Goal: Register for event/course

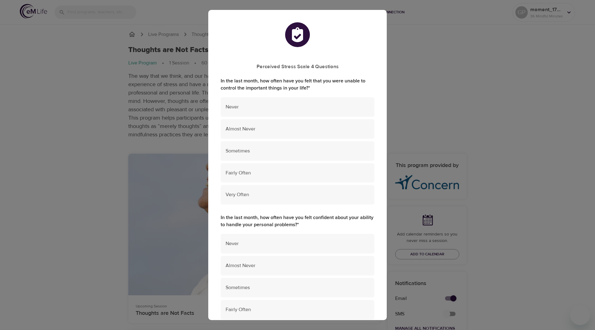
click at [353, 41] on div at bounding box center [297, 35] width 154 height 26
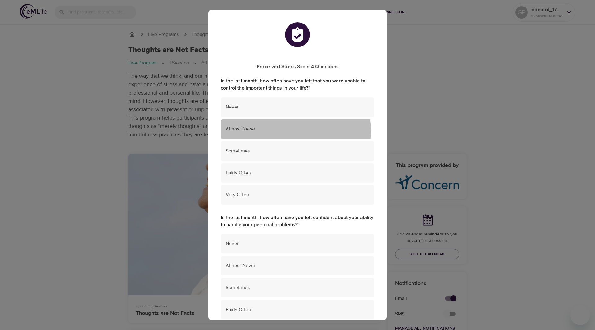
click at [293, 130] on span "Almost Never" at bounding box center [297, 128] width 144 height 7
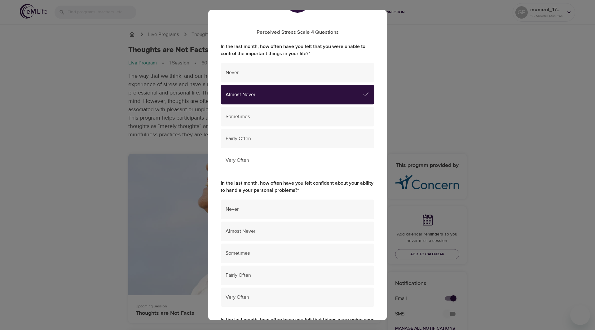
scroll to position [62, 0]
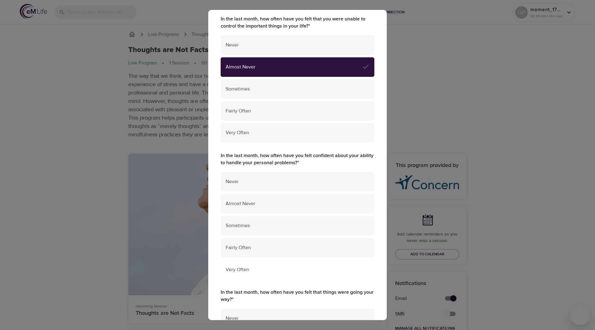
click at [285, 268] on span "Very Often" at bounding box center [297, 269] width 144 height 7
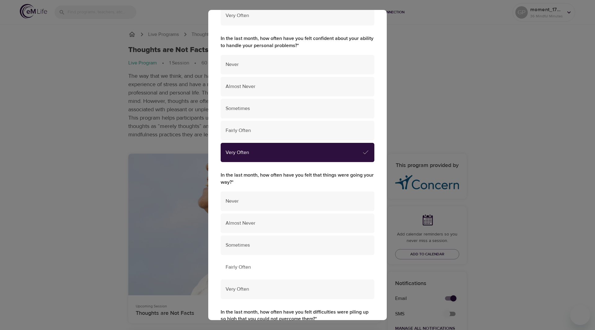
scroll to position [186, 0]
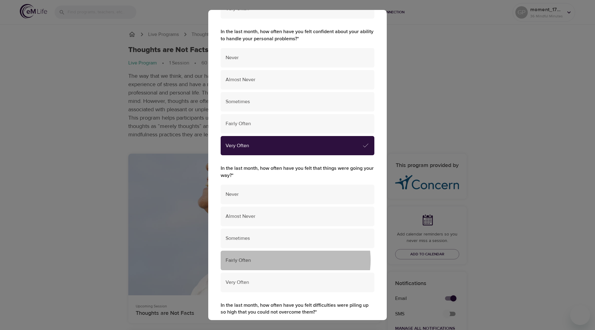
click at [288, 260] on span "Fairly Often" at bounding box center [297, 260] width 144 height 7
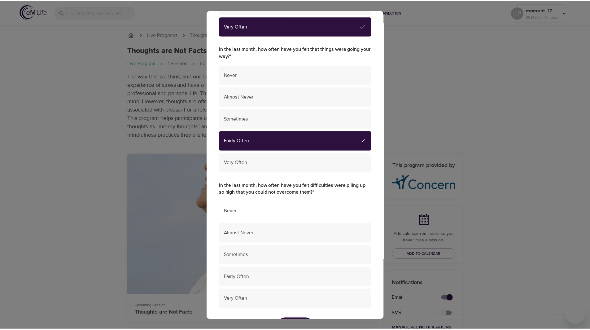
scroll to position [341, 0]
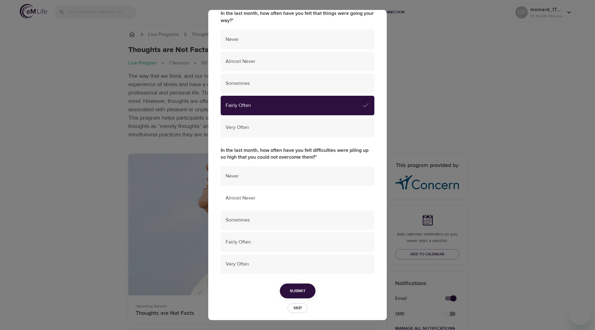
click at [287, 206] on div "Almost Never" at bounding box center [297, 198] width 154 height 20
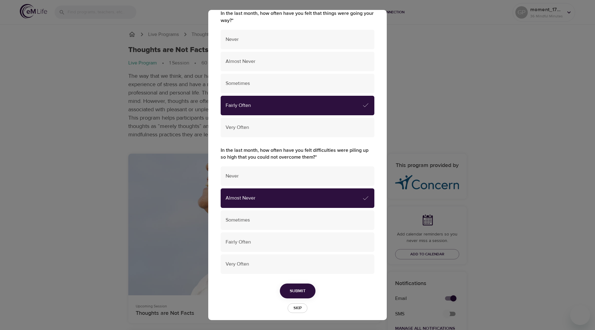
click at [297, 290] on span "Submit" at bounding box center [298, 291] width 16 height 8
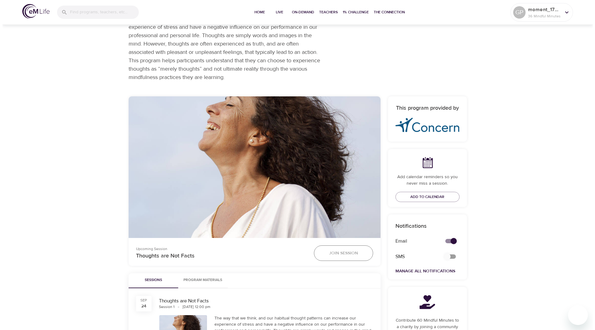
scroll to position [124, 0]
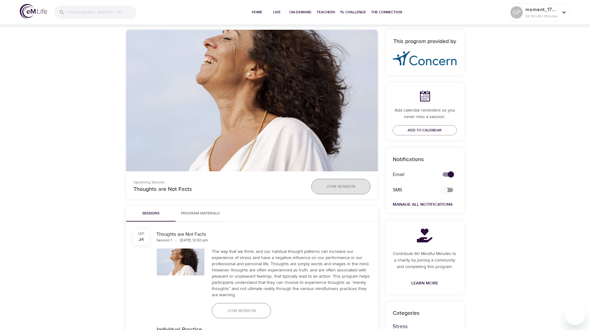
click at [340, 192] on button "Join Session" at bounding box center [340, 186] width 59 height 15
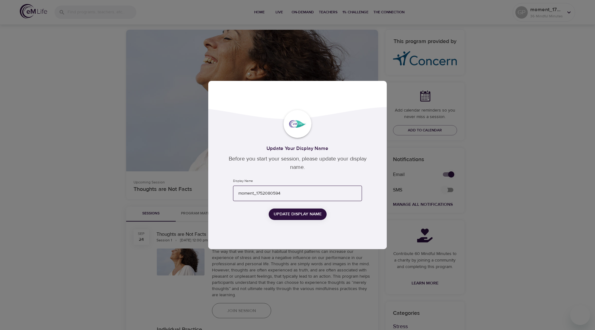
click at [281, 198] on input "moment_1752080594" at bounding box center [297, 193] width 129 height 16
drag, startPoint x: 299, startPoint y: 195, endPoint x: 194, endPoint y: 201, distance: 105.1
click at [195, 202] on div "Update Your Display Name Before you start your session, please update your disp…" at bounding box center [297, 165] width 595 height 330
drag, startPoint x: 298, startPoint y: 213, endPoint x: 294, endPoint y: 215, distance: 4.2
click at [298, 213] on span "Update Display Name" at bounding box center [297, 214] width 48 height 8
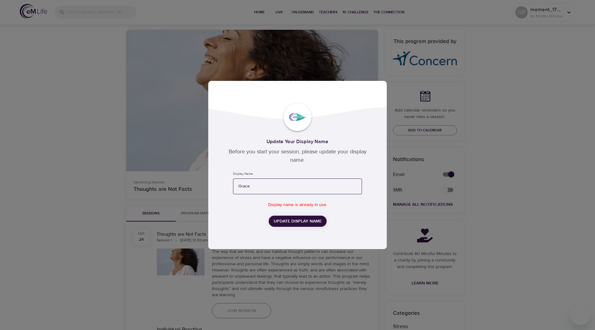
click at [269, 190] on input "Grace" at bounding box center [297, 186] width 129 height 16
click at [298, 224] on span "Update Display Name" at bounding box center [297, 221] width 48 height 8
click at [262, 186] on input "GraceP" at bounding box center [297, 186] width 129 height 16
click at [291, 219] on span "Update Display Name" at bounding box center [297, 221] width 48 height 8
click at [297, 223] on span "Update Display Name" at bounding box center [297, 221] width 48 height 8
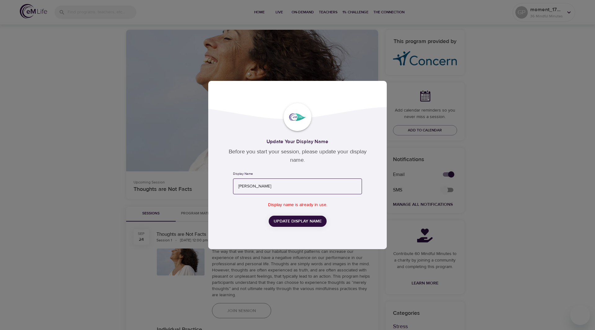
click at [260, 192] on input "Graciela" at bounding box center [297, 186] width 129 height 16
type input "GracielaPerlin"
click at [315, 219] on span "Update Display Name" at bounding box center [297, 221] width 48 height 8
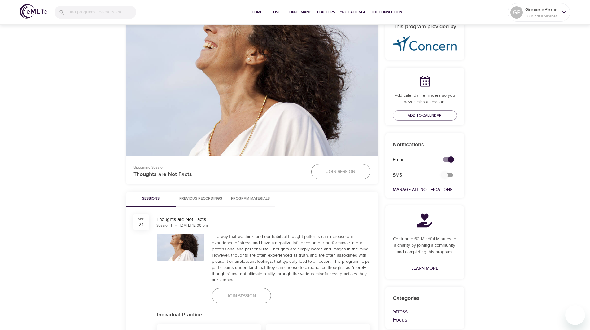
scroll to position [186, 0]
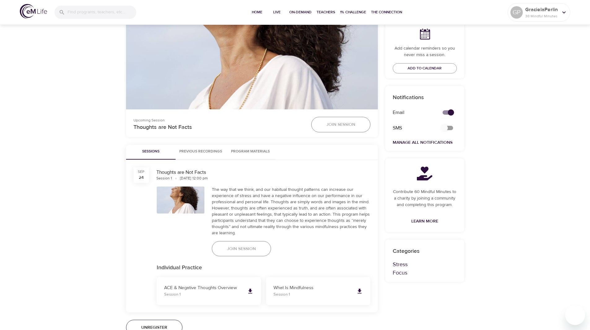
click at [335, 124] on span "Join Session" at bounding box center [340, 125] width 29 height 8
